Goal: Task Accomplishment & Management: Manage account settings

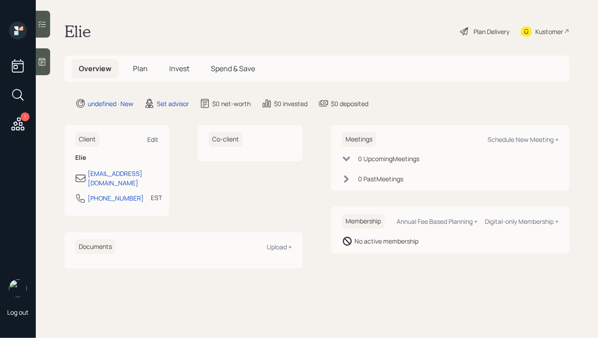
click at [154, 139] on div "Edit" at bounding box center [152, 139] width 11 height 9
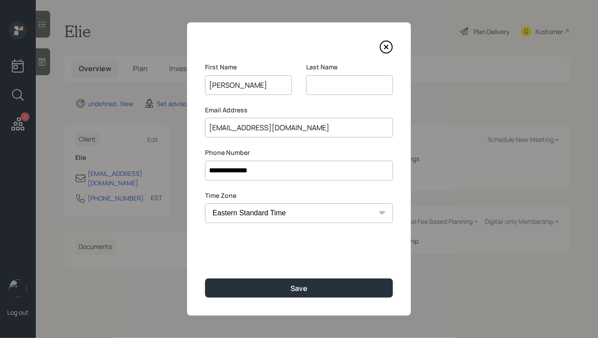
type input "Eli"
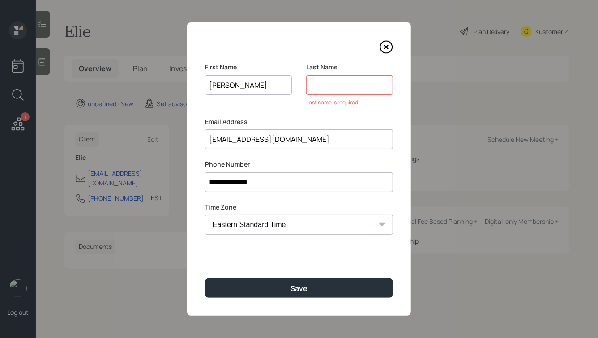
click at [340, 92] on input at bounding box center [349, 85] width 87 height 20
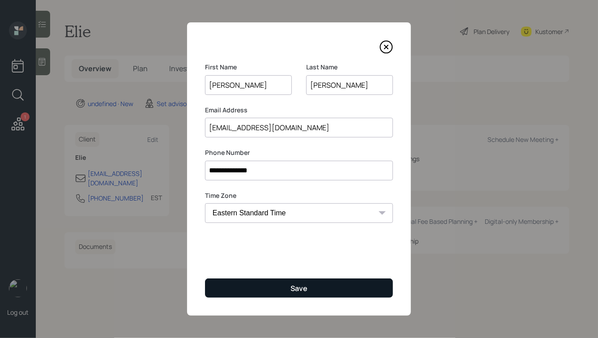
type input "Jones"
click at [308, 282] on button "Save" at bounding box center [299, 287] width 188 height 19
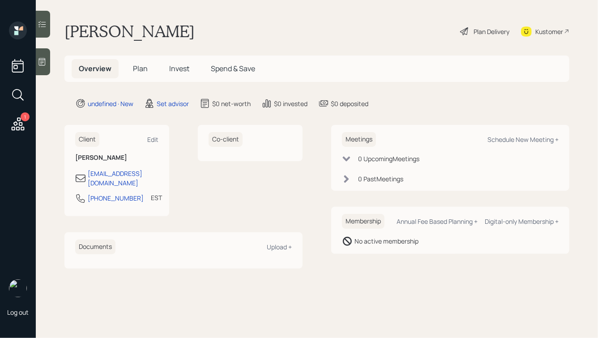
click at [45, 60] on icon at bounding box center [42, 62] width 7 height 8
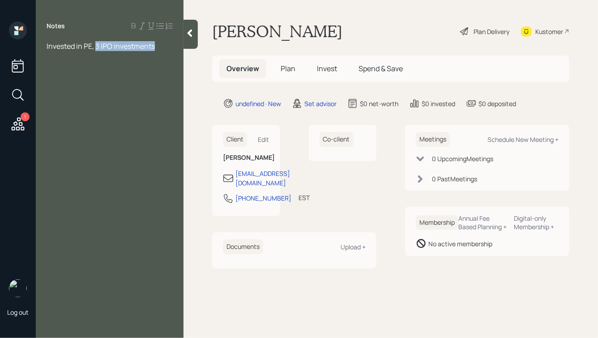
drag, startPoint x: 98, startPoint y: 47, endPoint x: 180, endPoint y: 57, distance: 82.6
click at [180, 57] on div "Notes Invested in PE, 3 IPO investments" at bounding box center [110, 174] width 148 height 306
click at [192, 37] on icon at bounding box center [189, 33] width 9 height 9
